Goal: Find specific page/section: Find specific page/section

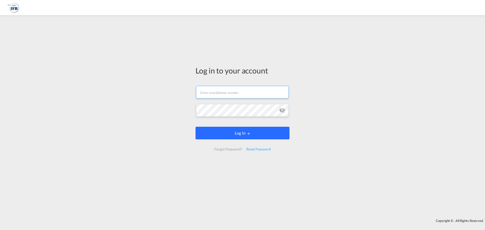
type input "[PERSON_NAME][EMAIL_ADDRESS][PERSON_NAME][DOMAIN_NAME]"
click at [241, 132] on button "Log In" at bounding box center [242, 133] width 94 height 13
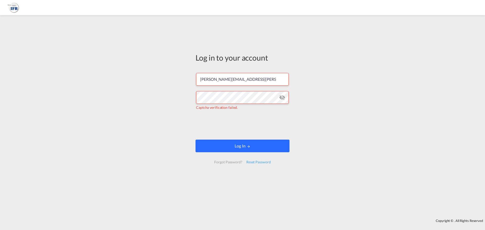
click at [246, 147] on button "Log In" at bounding box center [242, 146] width 94 height 13
